Goal: Information Seeking & Learning: Understand process/instructions

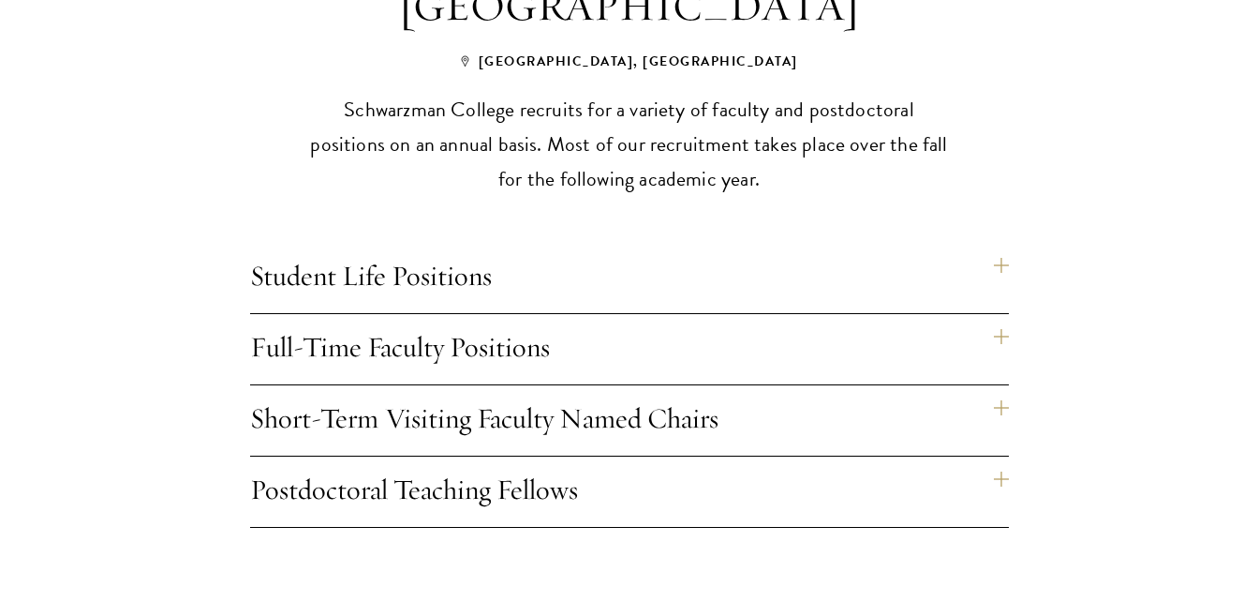
scroll to position [1499, 0]
click at [1005, 243] on h4 "Student Life Positions" at bounding box center [629, 278] width 759 height 70
click at [1000, 243] on h4 "Student Life Positions" at bounding box center [629, 278] width 759 height 70
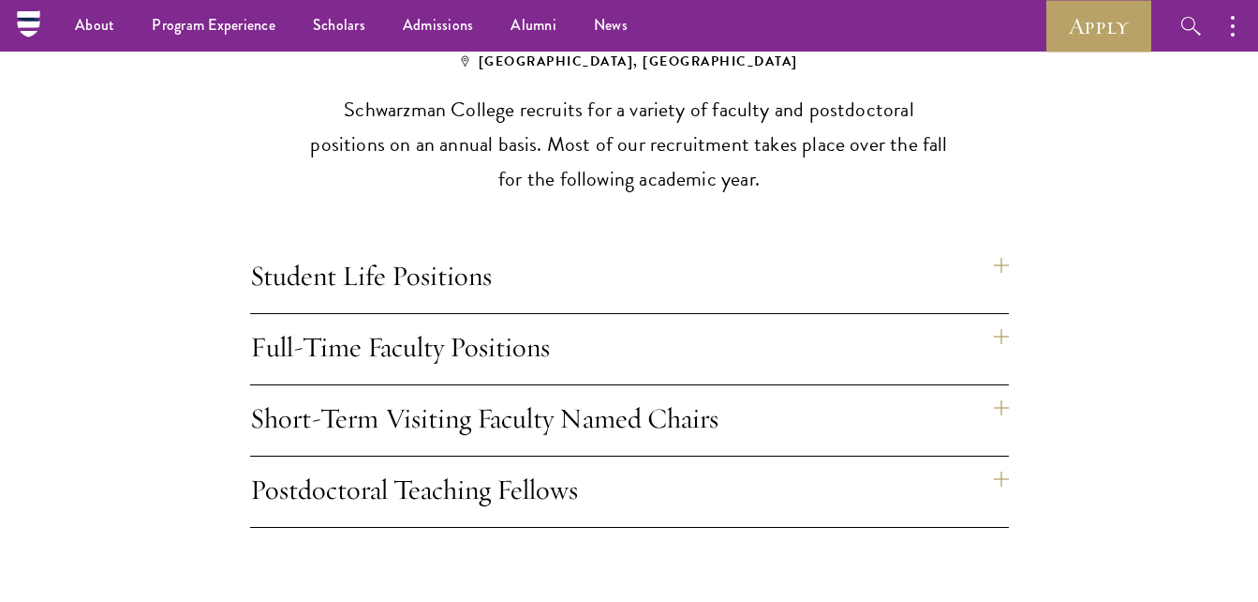
scroll to position [1498, 0]
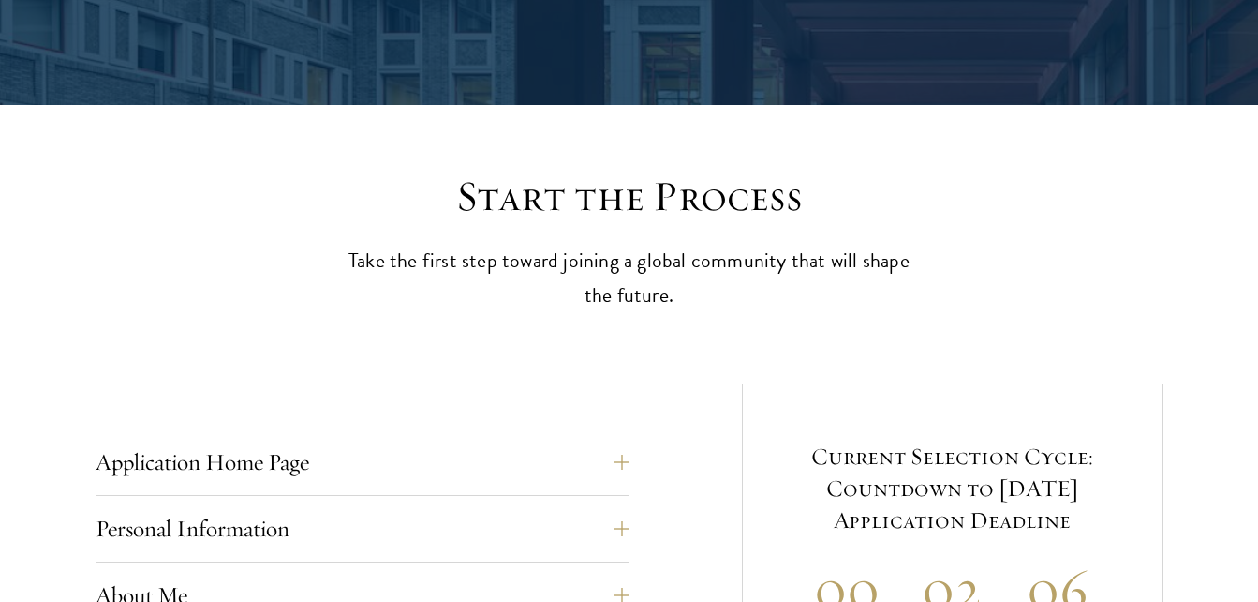
scroll to position [818, 0]
